Goal: Transaction & Acquisition: Purchase product/service

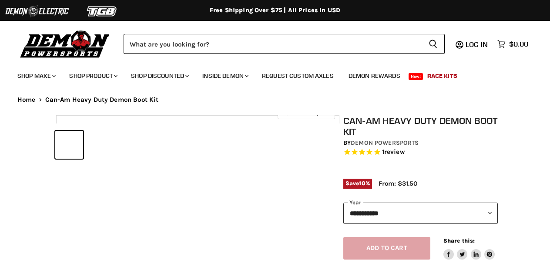
select select "******"
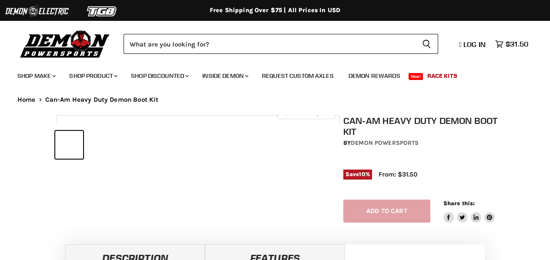
select select "******"
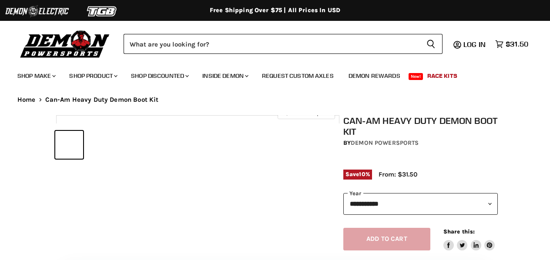
select select "******"
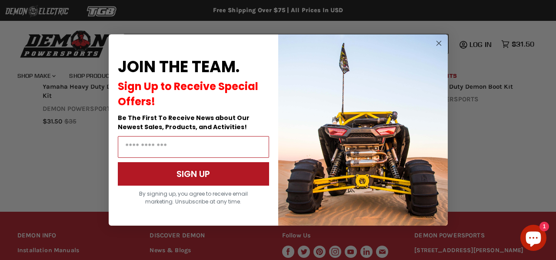
scroll to position [927, 0]
